Goal: Task Accomplishment & Management: Use online tool/utility

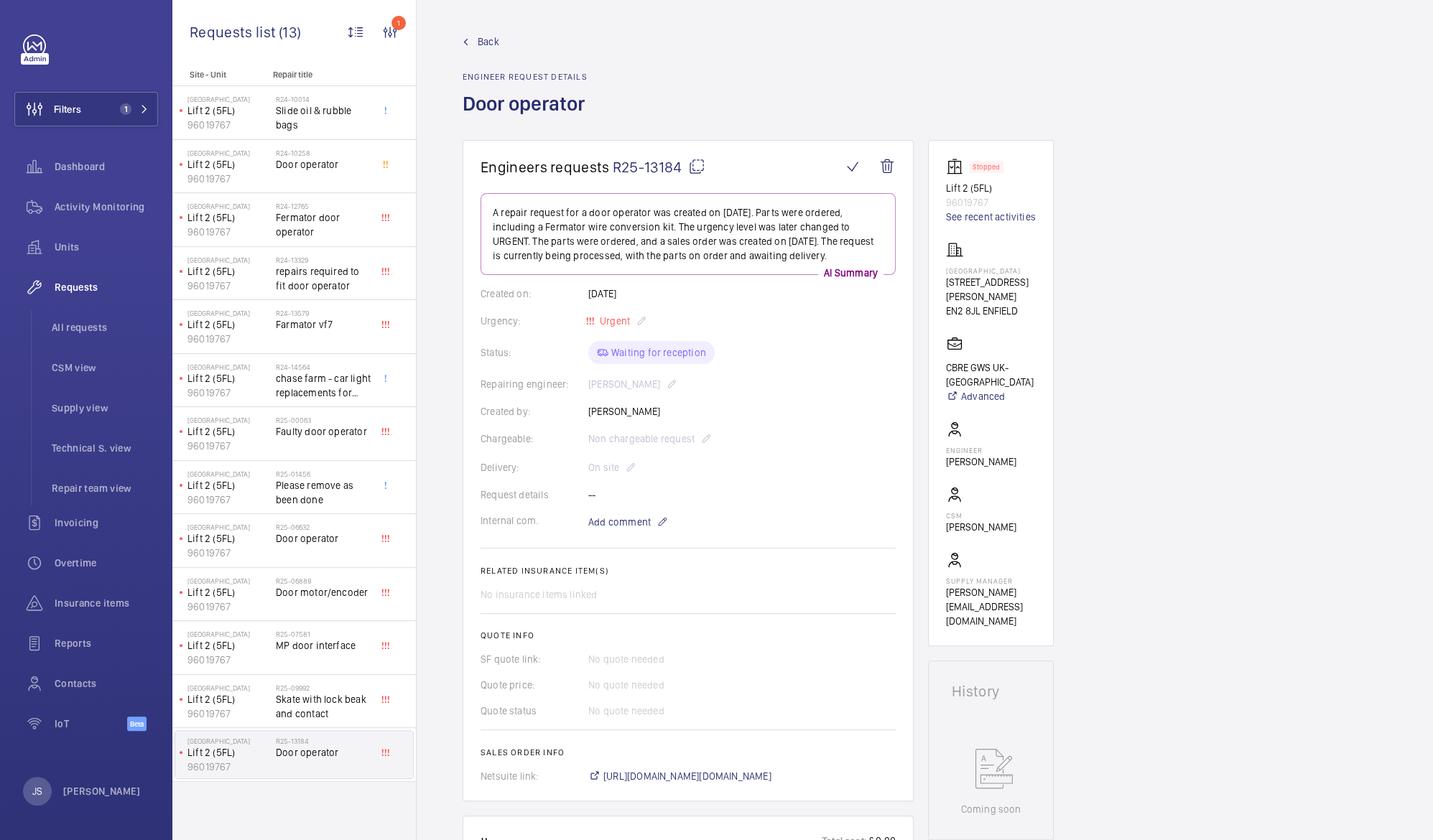
scroll to position [129, 0]
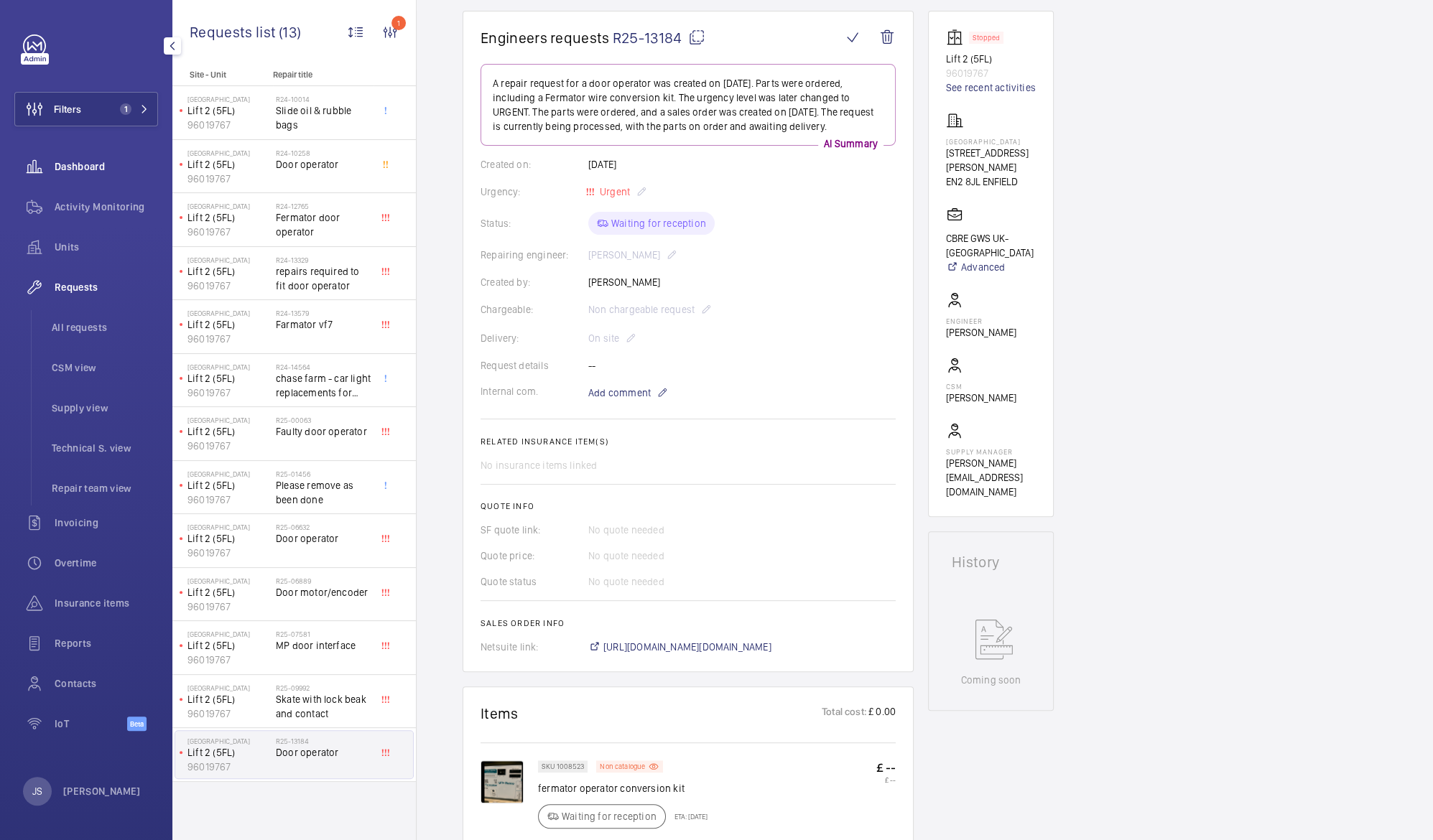
click at [67, 166] on span "Dashboard" at bounding box center [107, 166] width 104 height 14
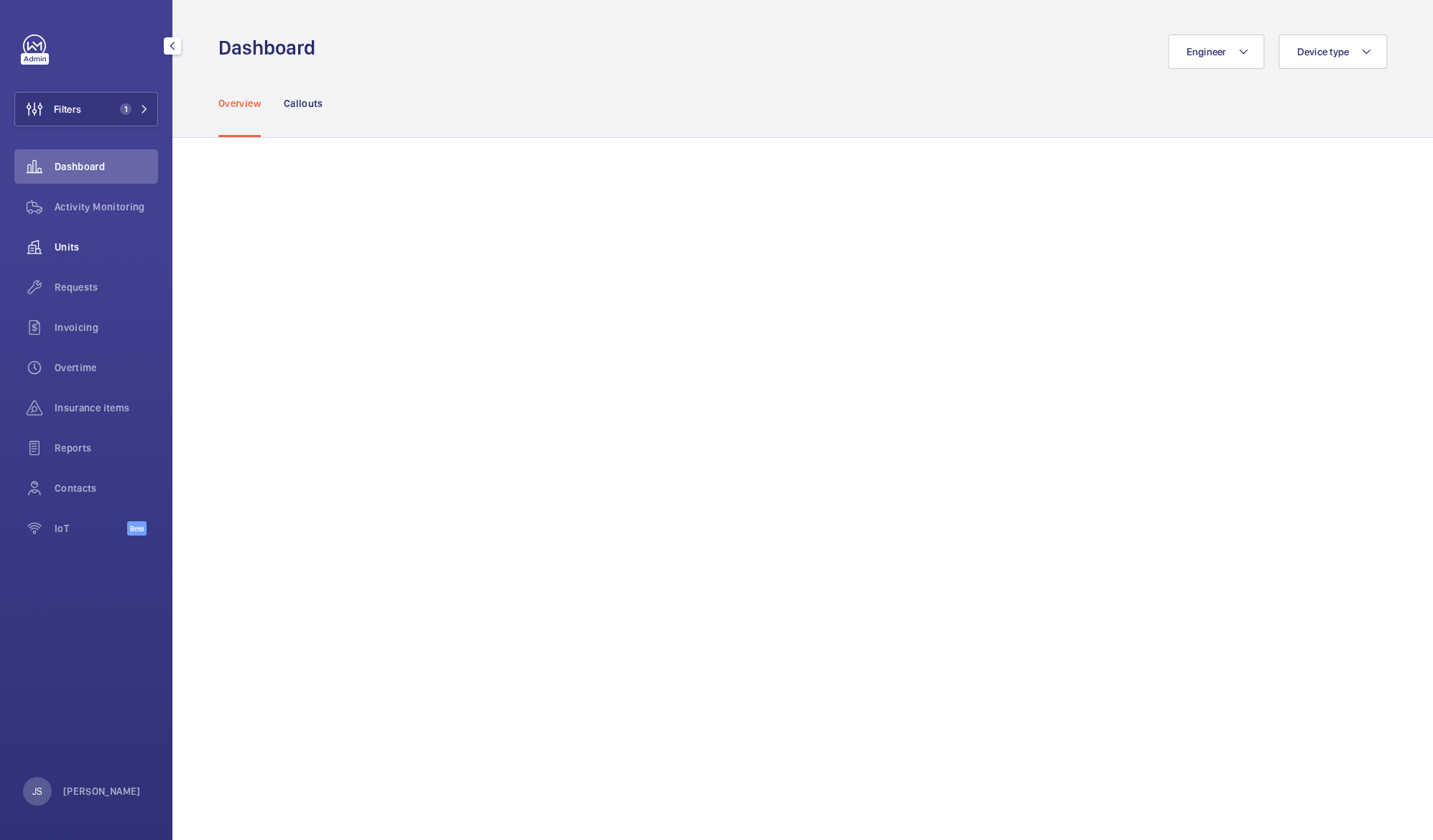
click at [69, 243] on span "Units" at bounding box center [107, 246] width 104 height 14
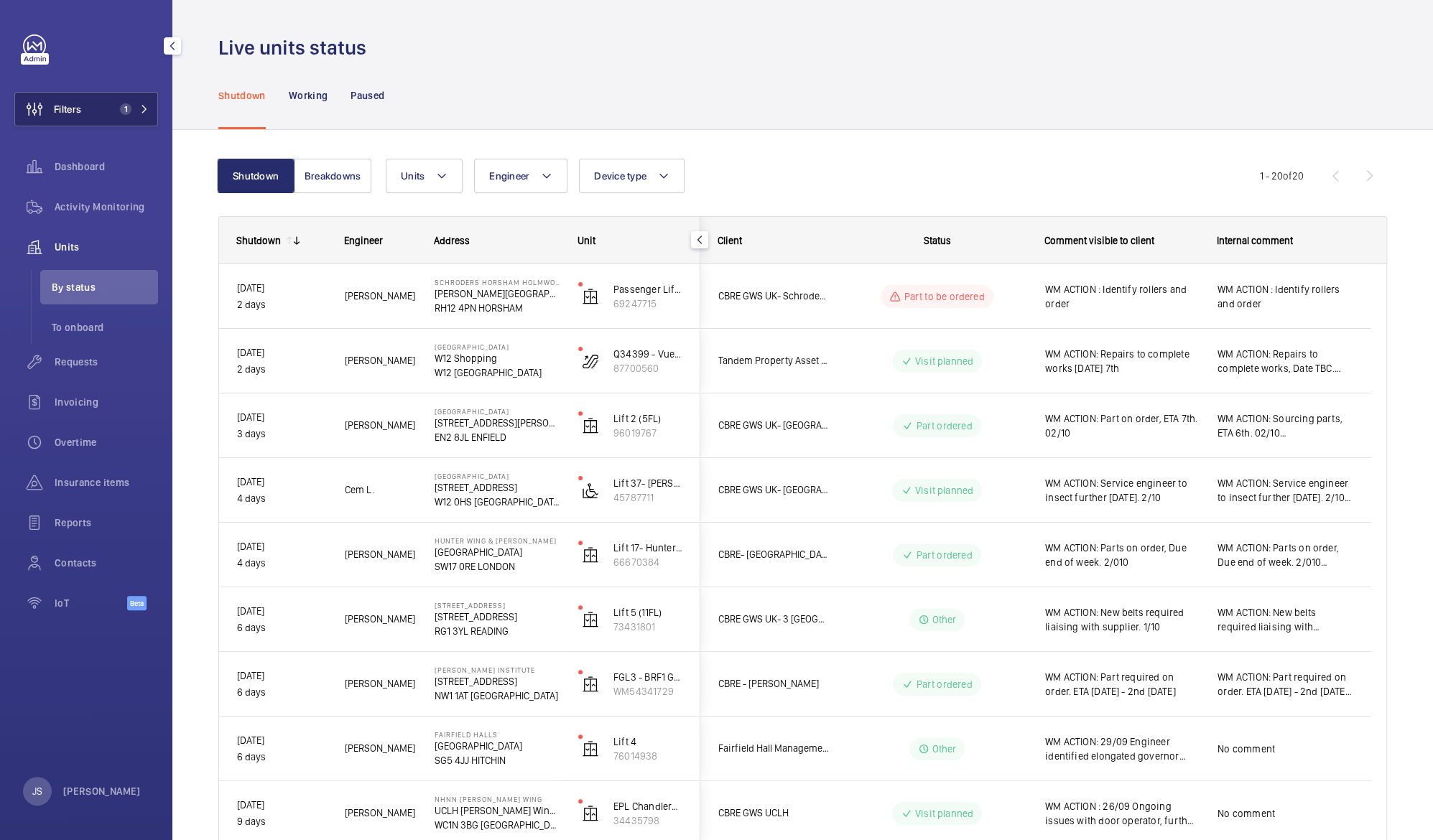
click at [81, 109] on span "Filters" at bounding box center [67, 109] width 27 height 14
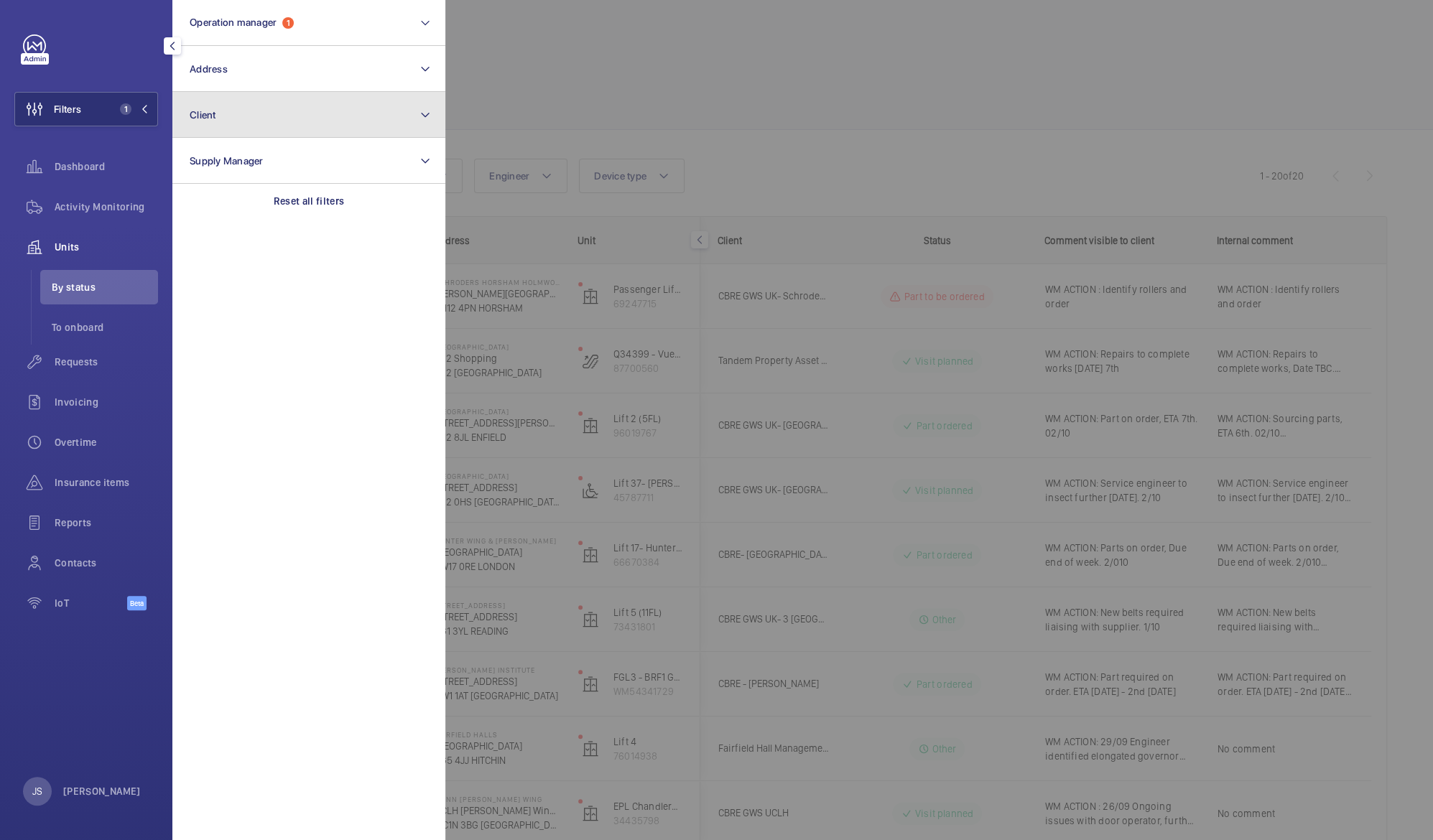
click at [209, 109] on span "Client" at bounding box center [203, 115] width 27 height 12
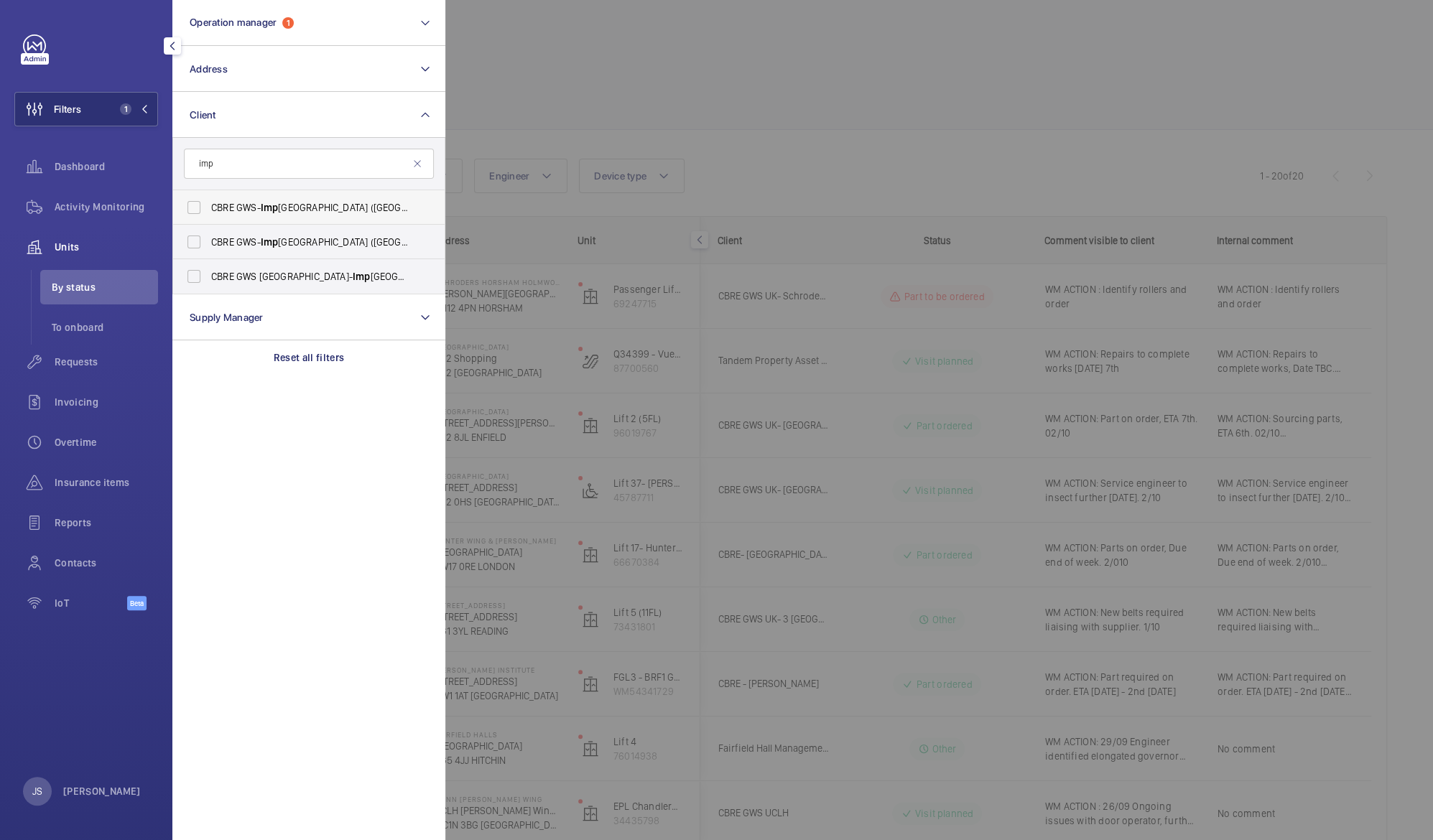
type input "imp"
click at [244, 207] on span "CBRE GWS- [GEOGRAPHIC_DATA] ([GEOGRAPHIC_DATA])" at bounding box center [309, 207] width 198 height 14
click at [209, 207] on input "CBRE GWS- [GEOGRAPHIC_DATA] ([GEOGRAPHIC_DATA])" at bounding box center [194, 207] width 29 height 29
checkbox input "true"
click at [243, 237] on span "CBRE GWS- [GEOGRAPHIC_DATA] ([GEOGRAPHIC_DATA][PERSON_NAME])" at bounding box center [309, 241] width 198 height 14
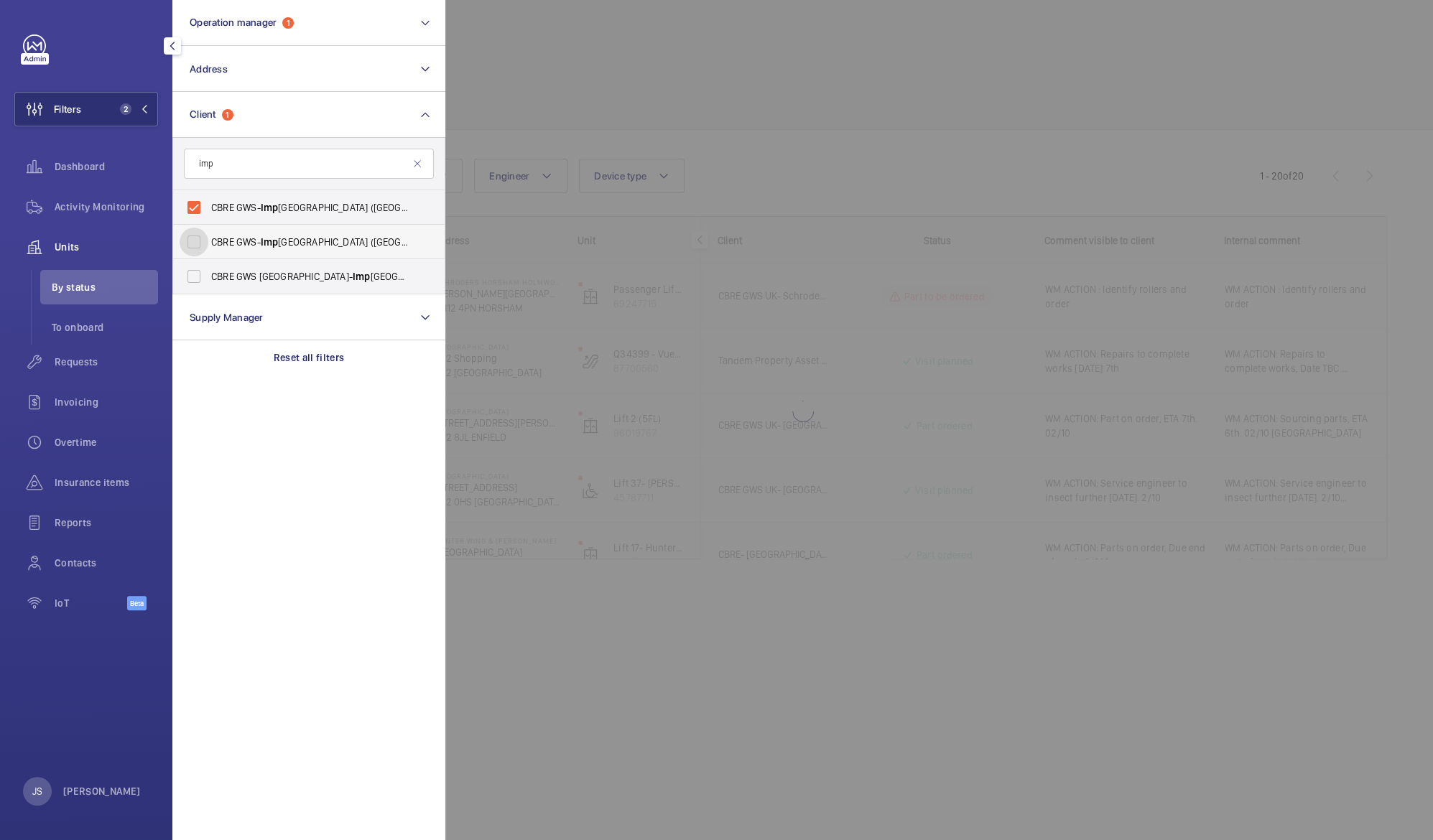
click at [209, 237] on input "CBRE GWS- [GEOGRAPHIC_DATA] ([GEOGRAPHIC_DATA][PERSON_NAME])" at bounding box center [194, 242] width 29 height 29
checkbox input "true"
click at [257, 276] on span "CBRE GWS UK- [GEOGRAPHIC_DATA] ([GEOGRAPHIC_DATA])" at bounding box center [309, 276] width 198 height 14
click at [209, 276] on input "CBRE GWS UK- [GEOGRAPHIC_DATA] ([GEOGRAPHIC_DATA])" at bounding box center [194, 276] width 29 height 29
checkbox input "true"
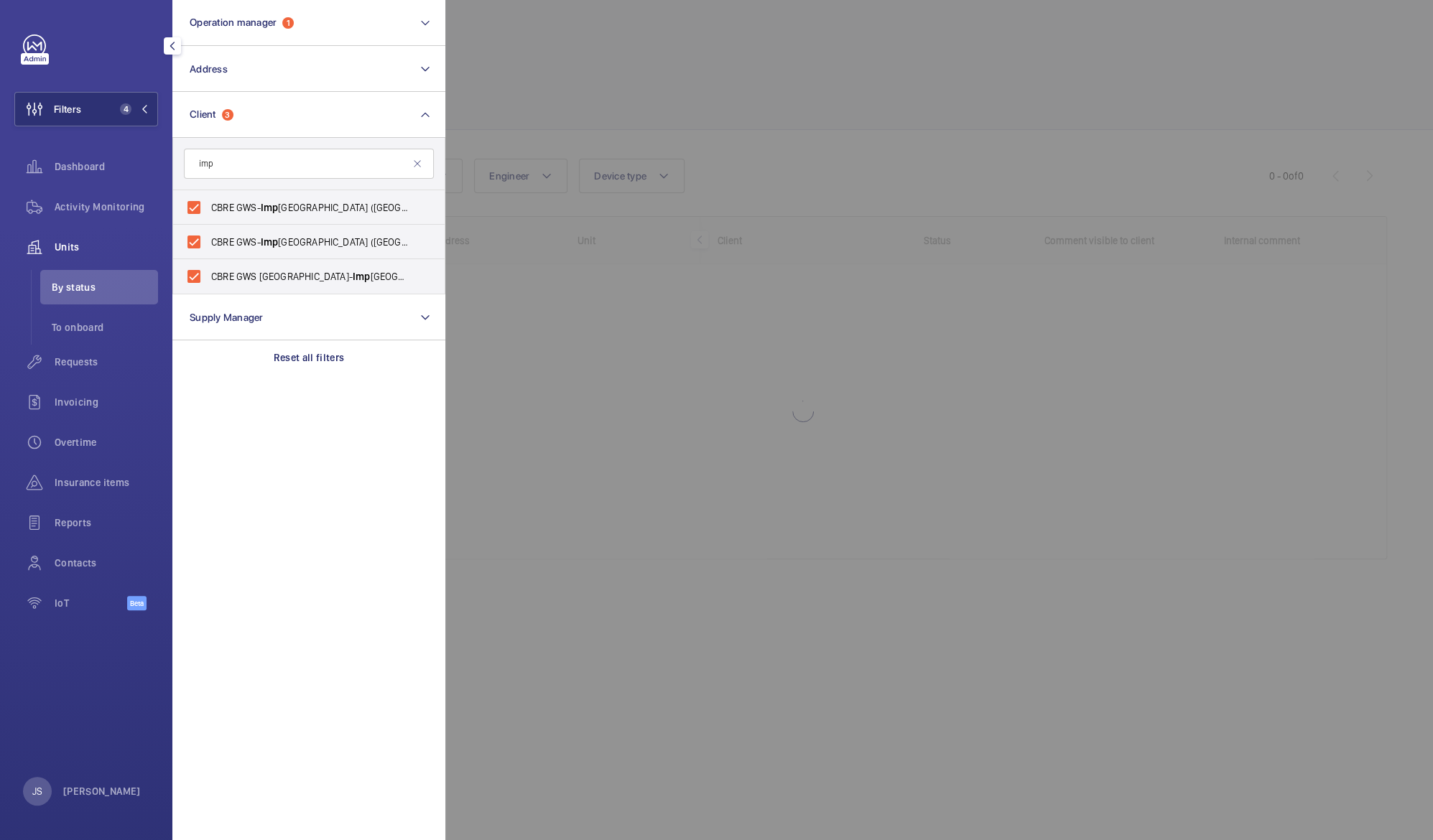
click at [599, 85] on div at bounding box center [1161, 420] width 1433 height 840
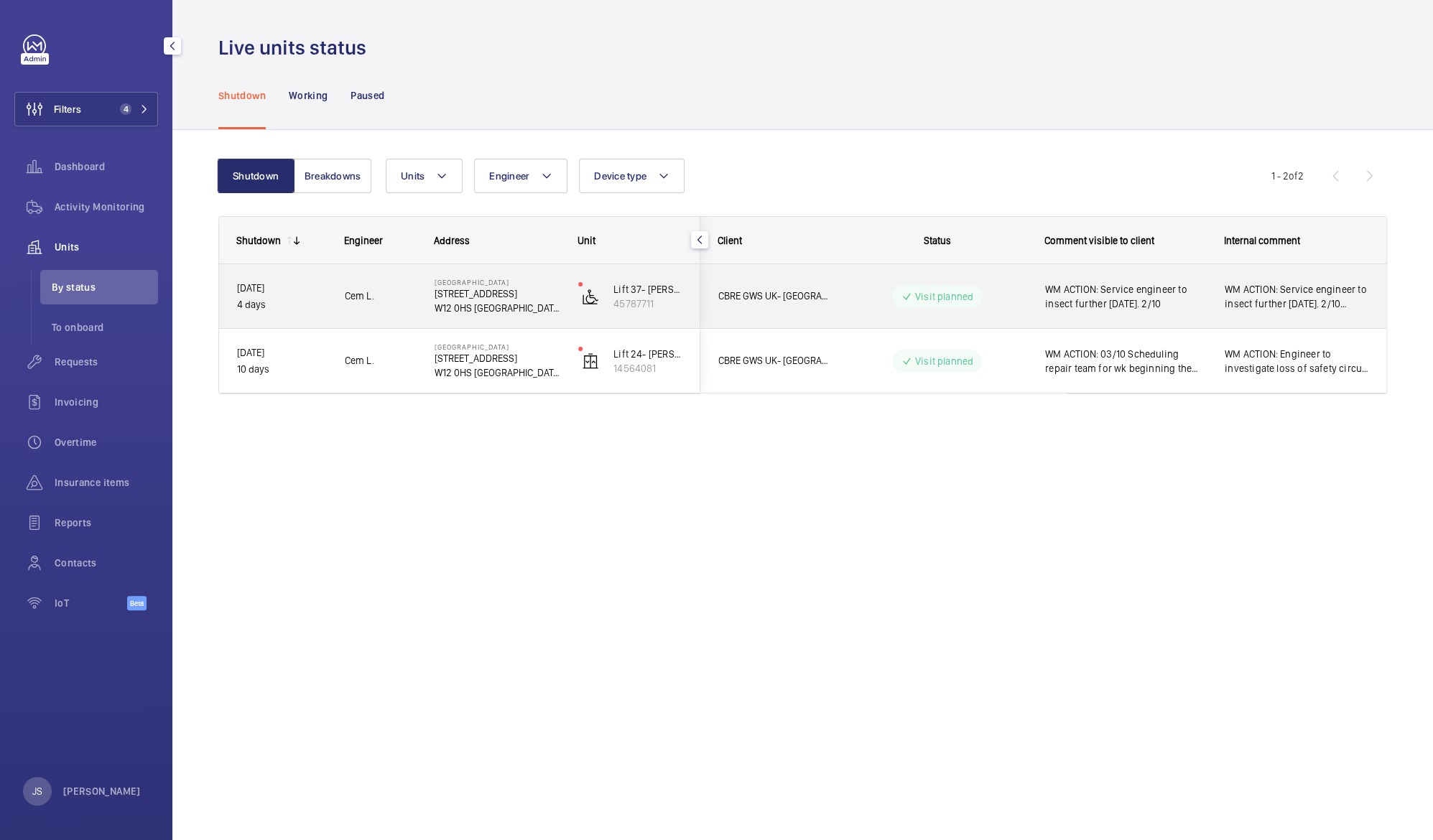
click at [1107, 303] on span "WM ACTION: Service engineer to insect further [DATE]. 2/10" at bounding box center [1125, 297] width 161 height 29
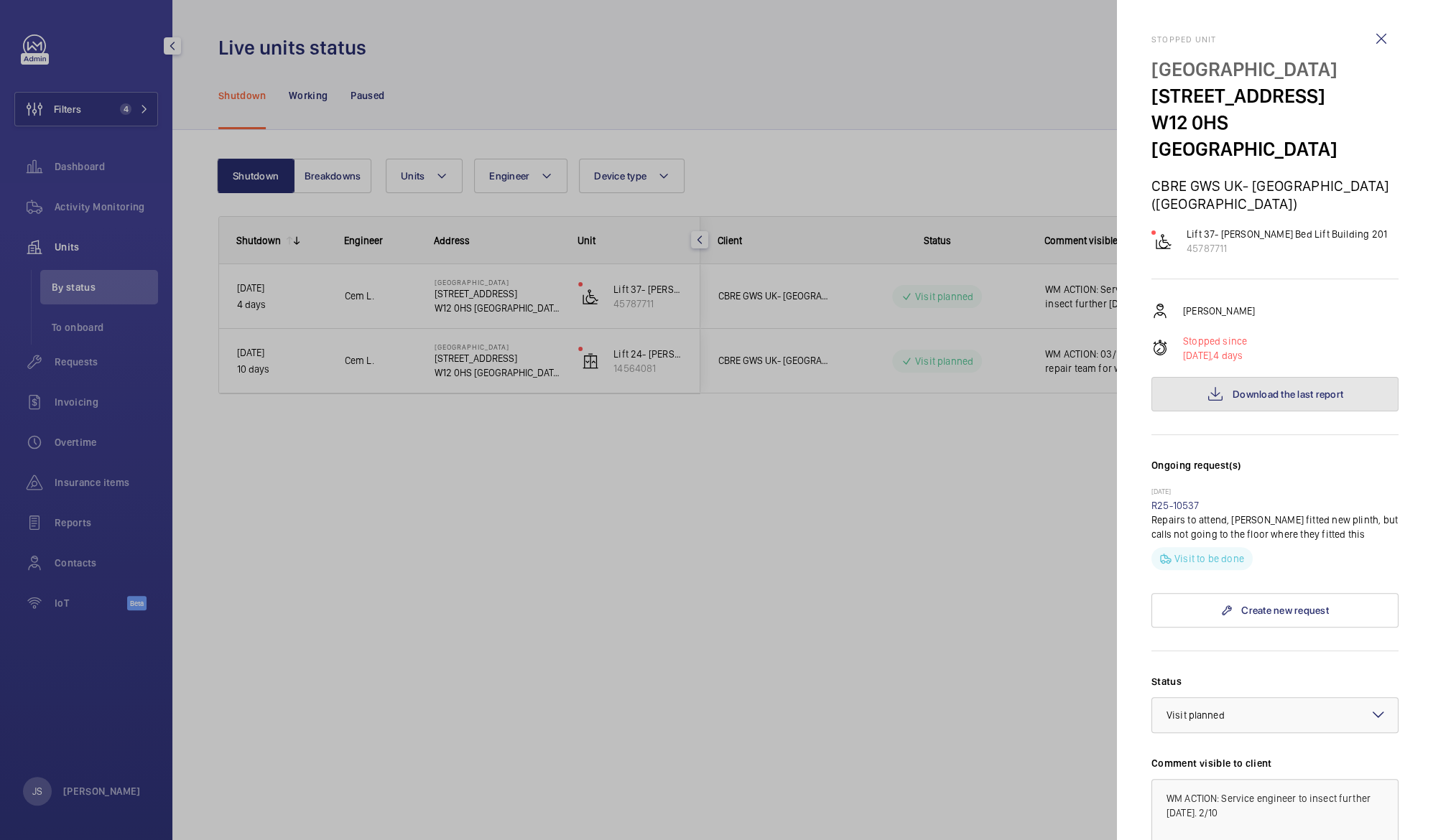
click at [1327, 388] on span "Download the last report" at bounding box center [1288, 394] width 111 height 12
click at [842, 512] on div at bounding box center [716, 420] width 1433 height 840
